Goal: Answer question/provide support: Share knowledge or assist other users

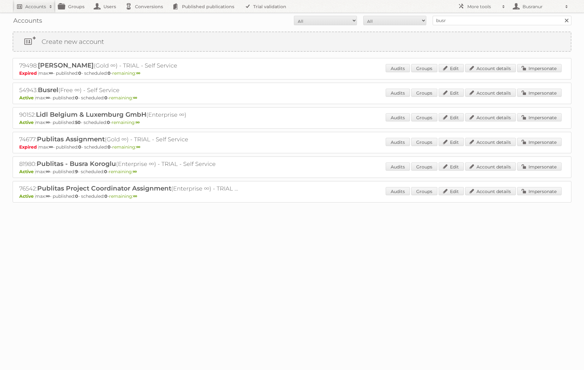
click at [34, 8] on h2 "Accounts" at bounding box center [35, 6] width 21 height 6
paste input"] "julia.weichenberger@dm.at"
type input"] "julia.weichenberger@dm.at"
click at [145, 16] on input "Search" at bounding box center [149, 20] width 9 height 9
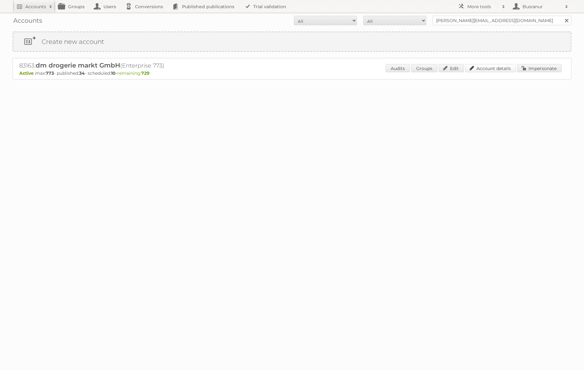
click at [505, 67] on link "Account details" at bounding box center [490, 68] width 51 height 8
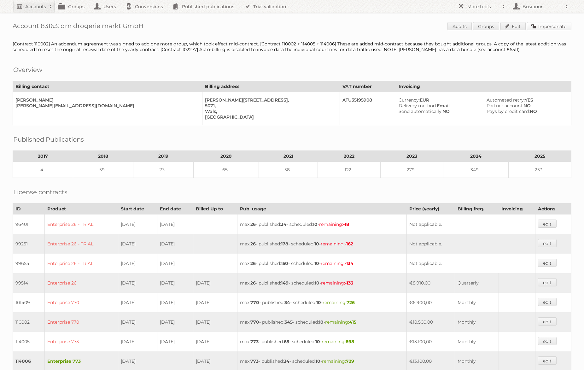
click at [550, 26] on link "Impersonate" at bounding box center [549, 26] width 44 height 8
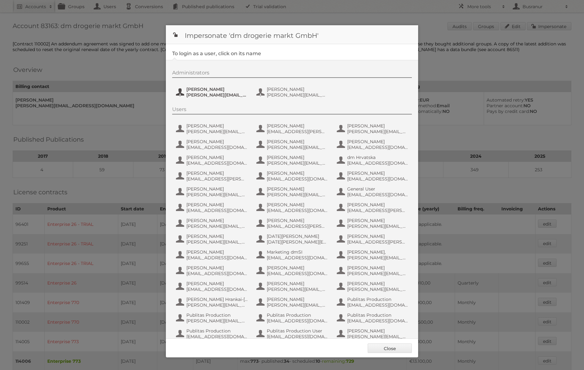
click at [211, 92] on span "Kristina.Kaefer@dm.at" at bounding box center [216, 95] width 61 height 6
